Goal: Information Seeking & Learning: Find specific page/section

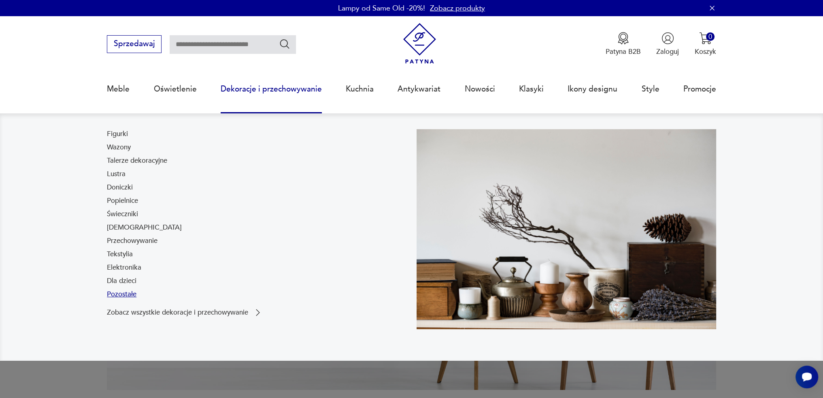
click at [121, 295] on link "Pozostałe" at bounding box center [122, 294] width 30 height 10
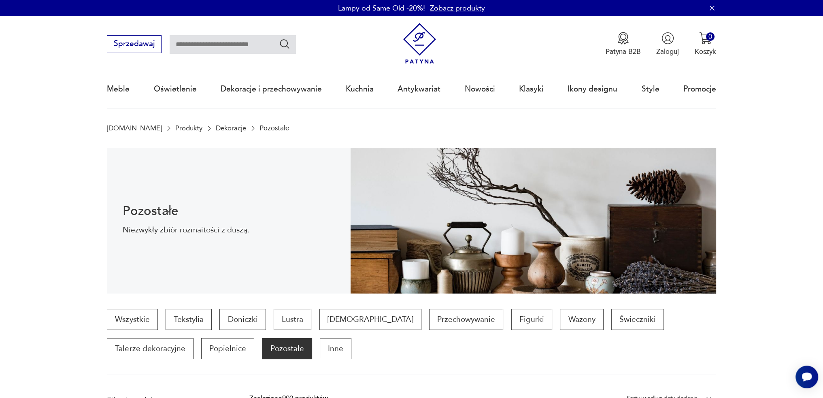
click at [202, 42] on input "text" at bounding box center [233, 44] width 126 height 19
type input "*****"
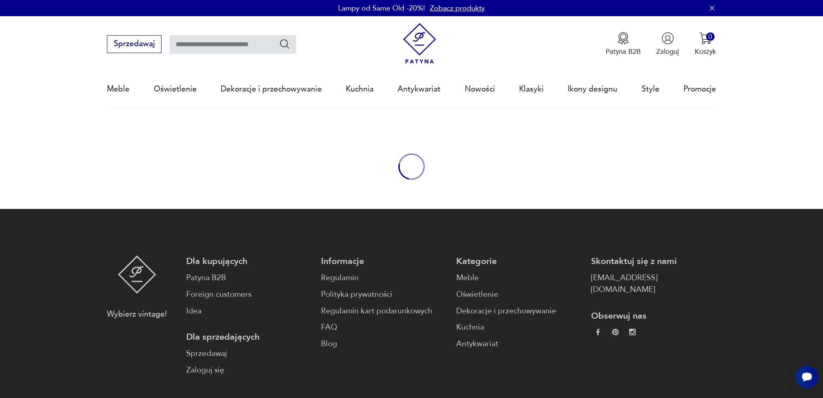
type input "*****"
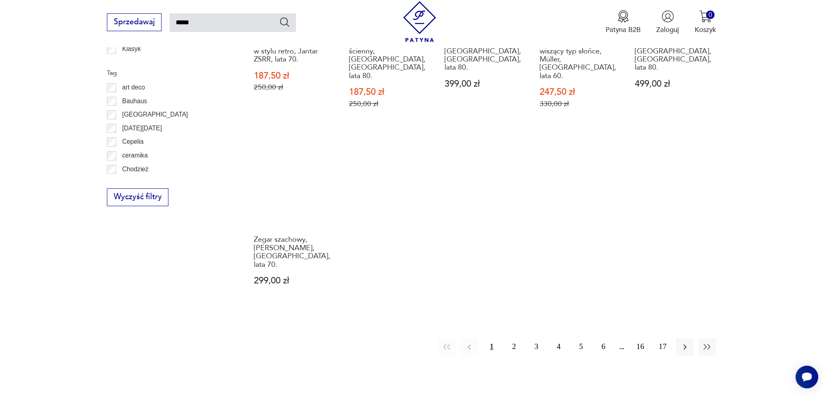
scroll to position [582, 0]
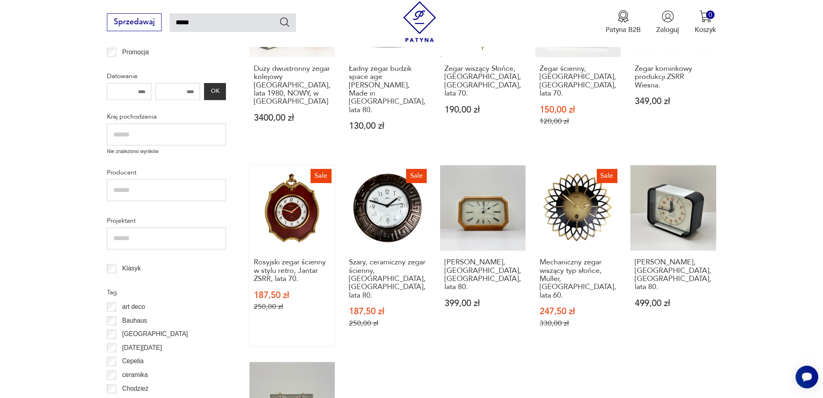
click at [294, 186] on link "Sale Rosyjski zegar ścienny w stylu retro, Jantar ZSRR, lata 70. 187,50 zł 250,…" at bounding box center [291, 255] width 85 height 181
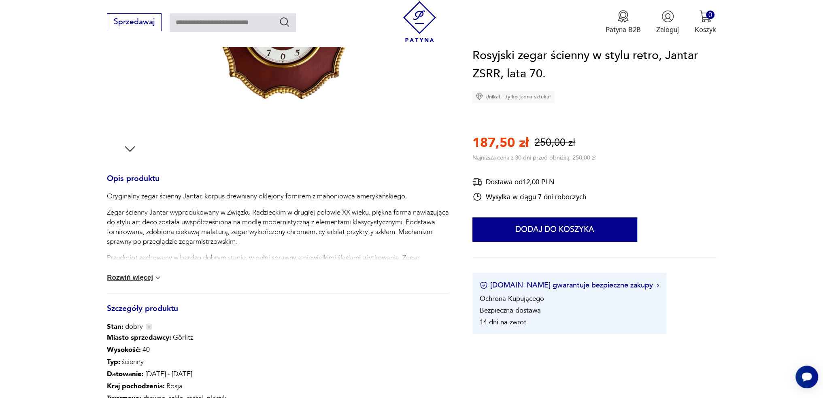
scroll to position [138, 0]
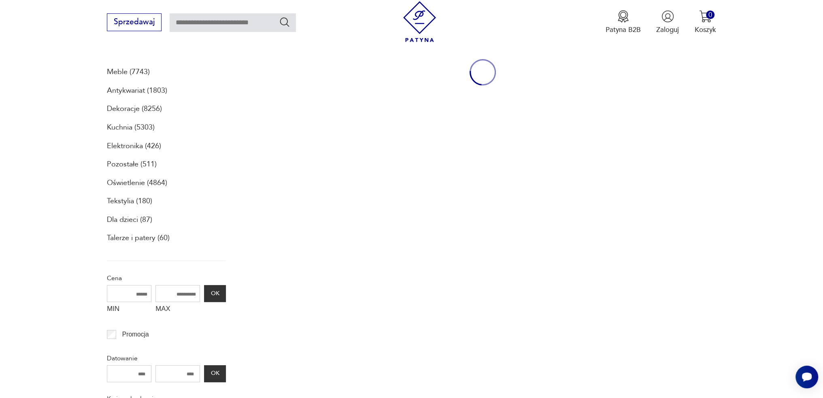
type input "*****"
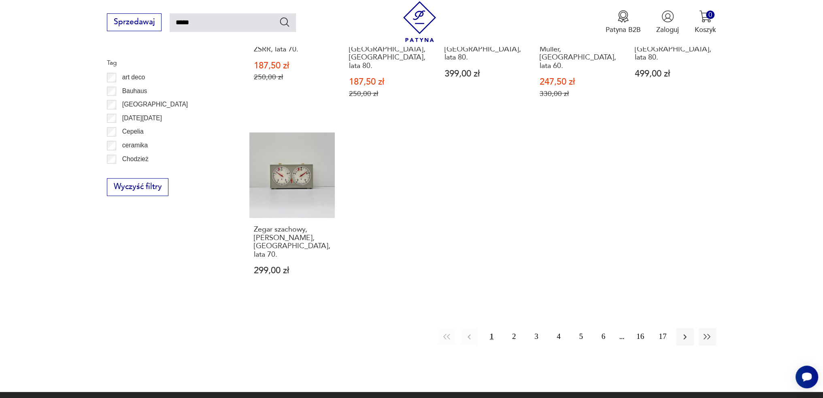
scroll to position [744, 0]
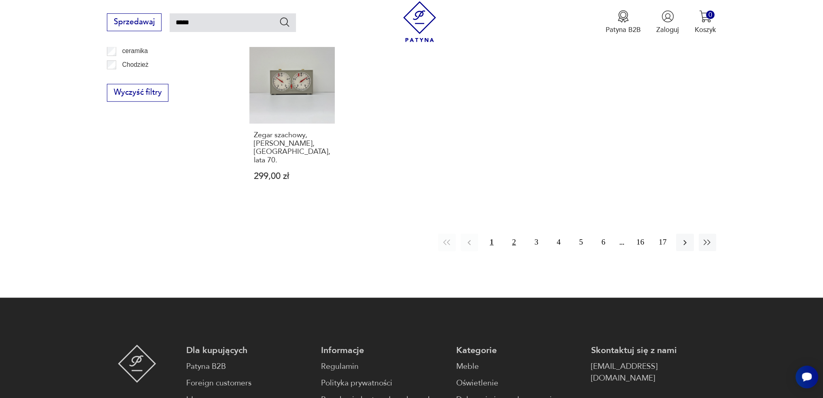
click at [516, 234] on button "2" at bounding box center [513, 242] width 17 height 17
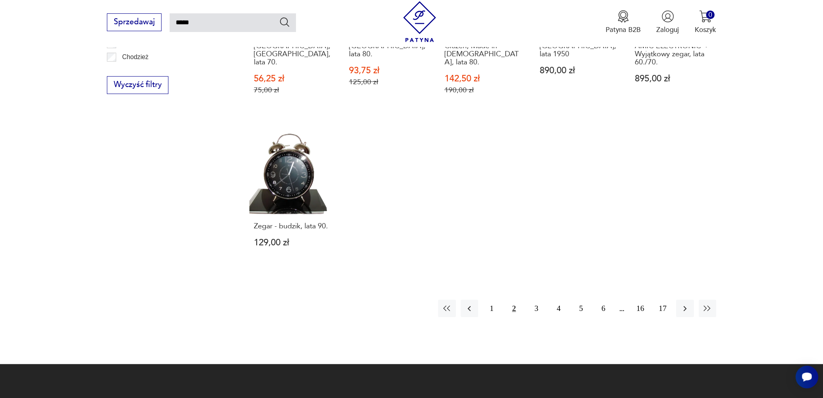
scroll to position [694, 0]
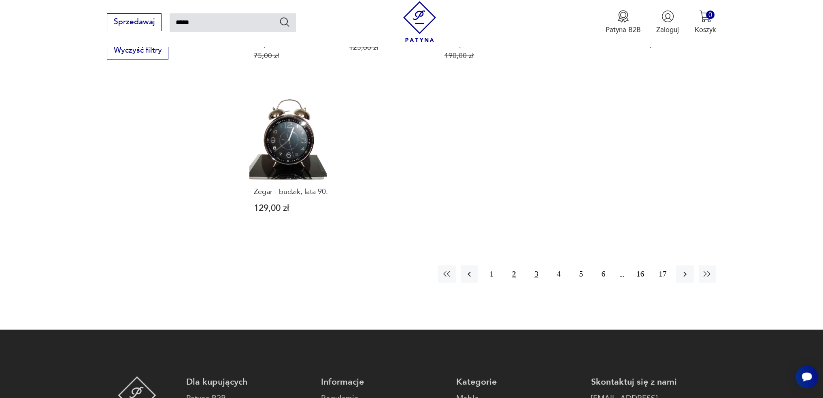
click at [534, 265] on button "3" at bounding box center [535, 273] width 17 height 17
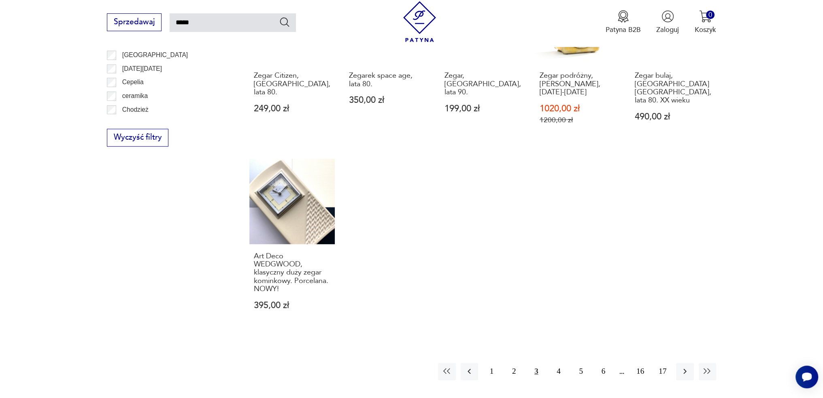
scroll to position [694, 0]
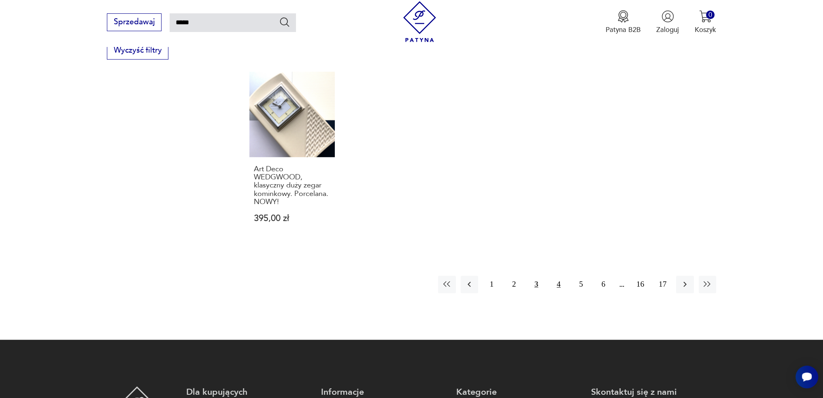
click at [562, 276] on button "4" at bounding box center [558, 284] width 17 height 17
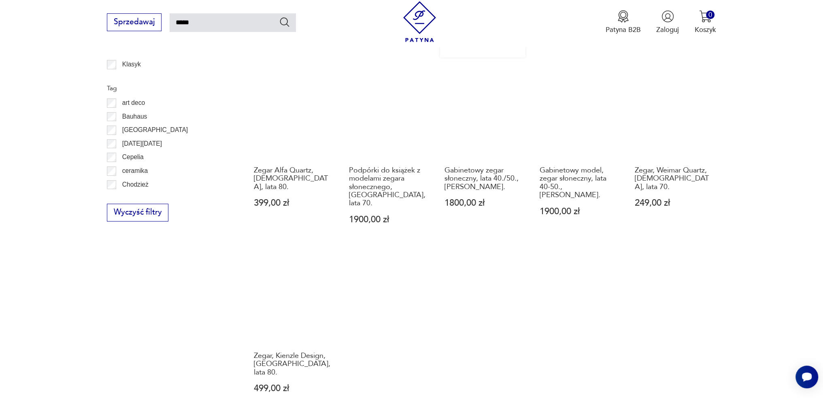
scroll to position [694, 0]
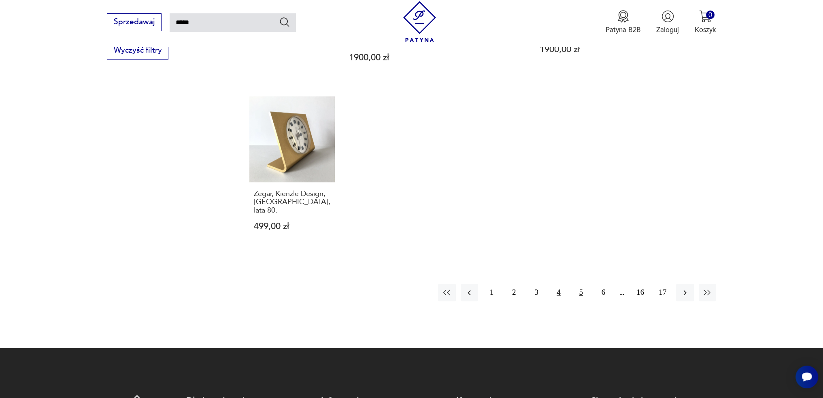
click at [580, 284] on button "5" at bounding box center [580, 292] width 17 height 17
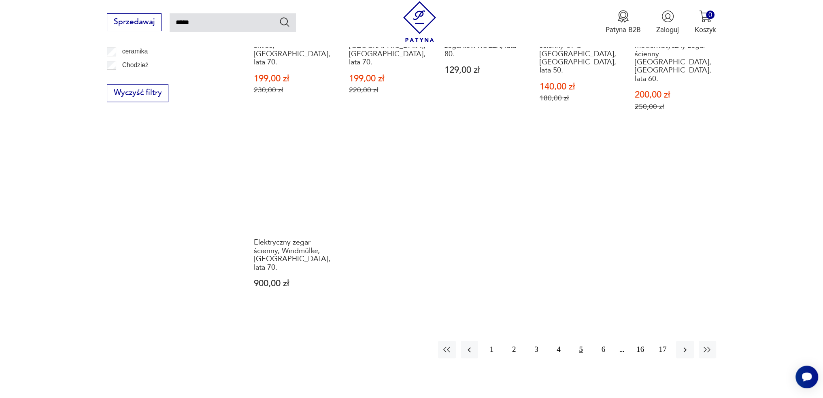
scroll to position [653, 0]
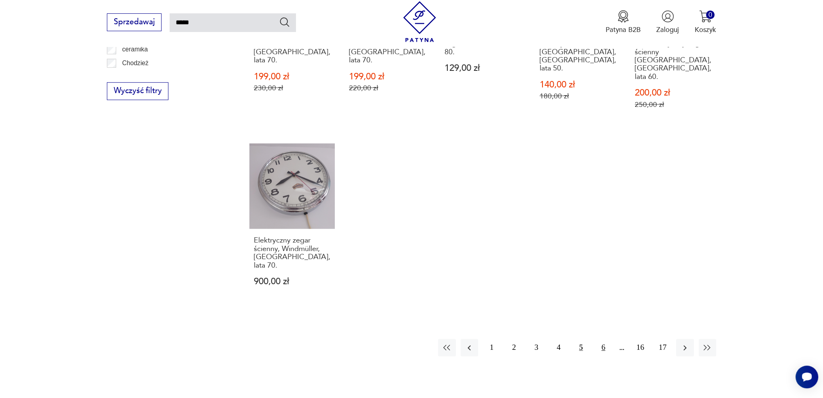
click at [602, 339] on button "6" at bounding box center [603, 347] width 17 height 17
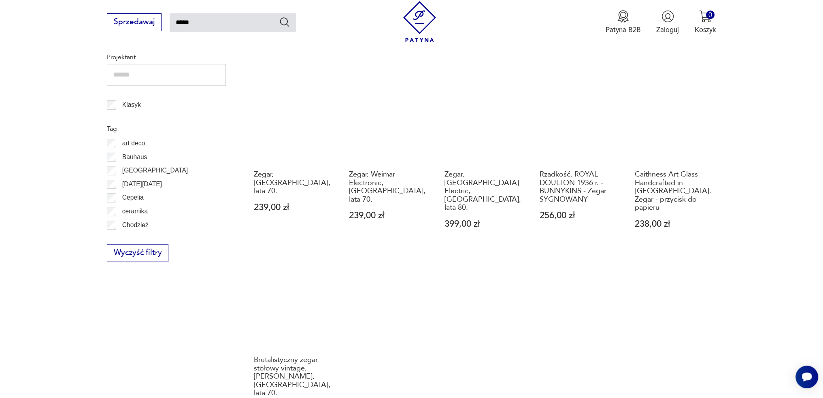
scroll to position [613, 0]
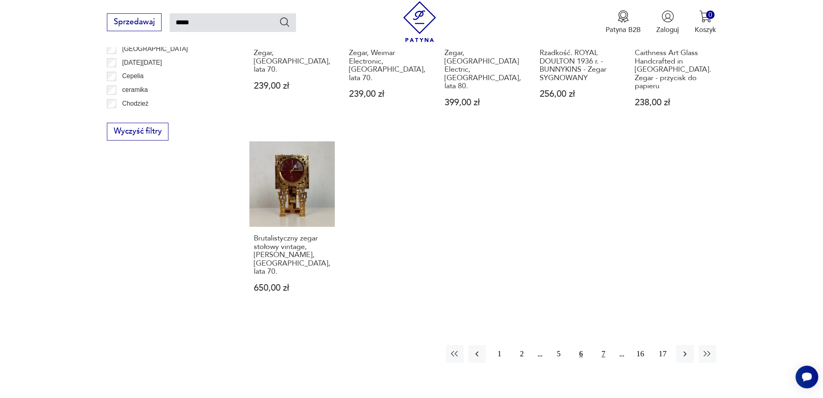
click at [603, 345] on button "7" at bounding box center [603, 353] width 17 height 17
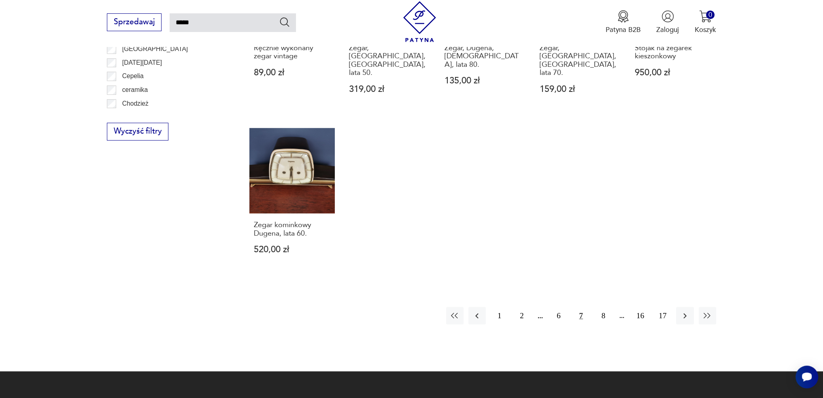
scroll to position [694, 0]
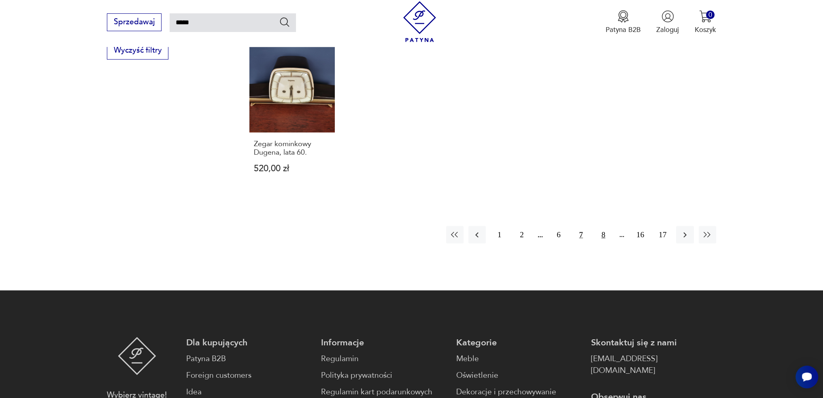
click at [605, 226] on button "8" at bounding box center [603, 234] width 17 height 17
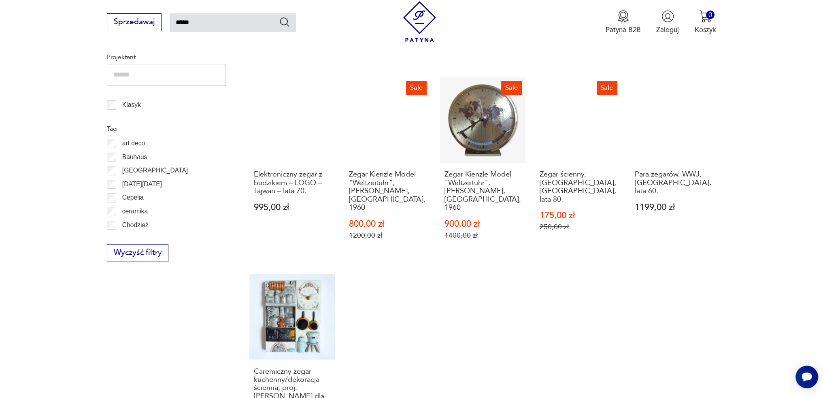
scroll to position [694, 0]
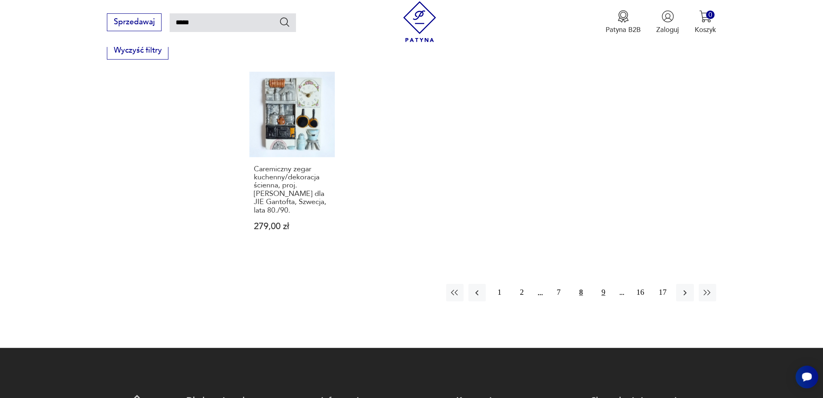
click at [602, 284] on button "9" at bounding box center [603, 292] width 17 height 17
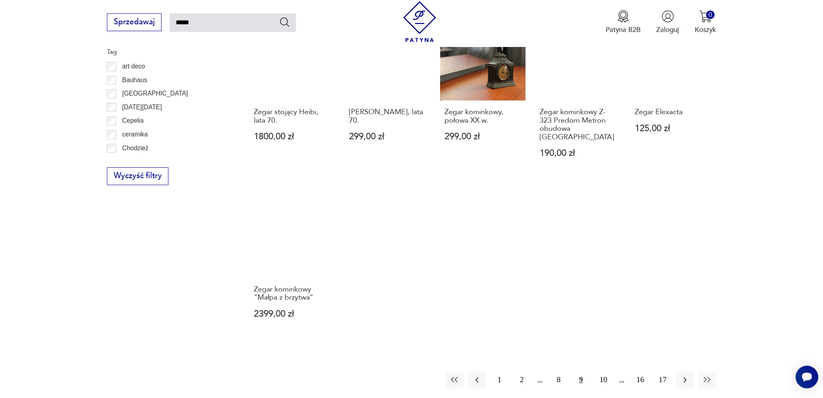
scroll to position [653, 0]
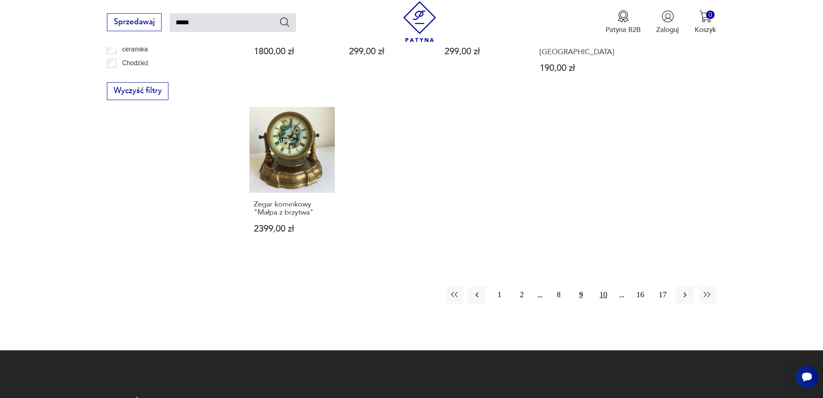
click at [604, 286] on button "10" at bounding box center [603, 294] width 17 height 17
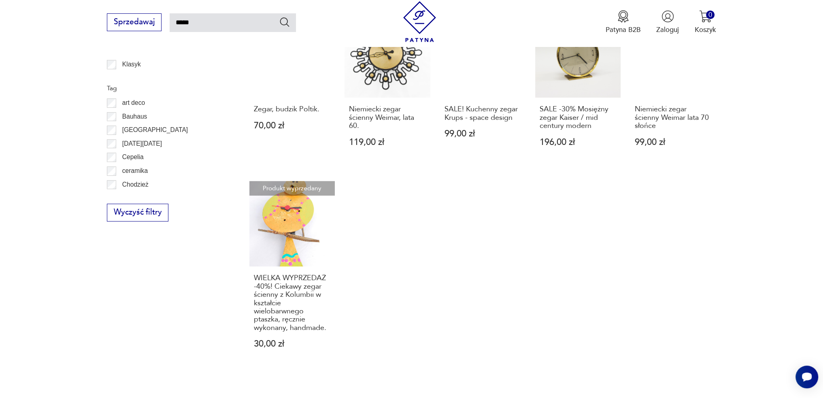
scroll to position [653, 0]
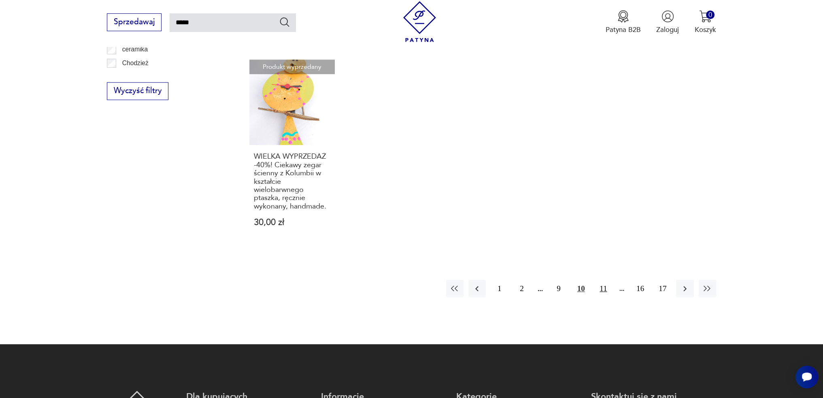
click at [606, 280] on button "11" at bounding box center [603, 288] width 17 height 17
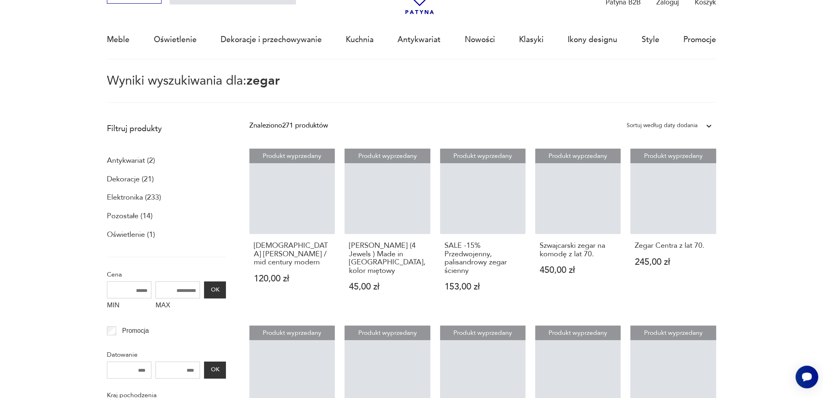
scroll to position [46, 0]
